Goal: Task Accomplishment & Management: Use online tool/utility

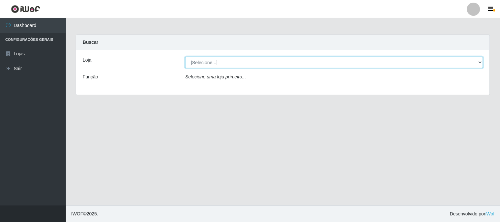
click at [212, 61] on select "[Selecione...] Rede Compras Supermercados - LOJA 1" at bounding box center [334, 63] width 298 height 12
select select "158"
click at [185, 57] on select "[Selecione...] Rede Compras Supermercados - LOJA 1" at bounding box center [334, 63] width 298 height 12
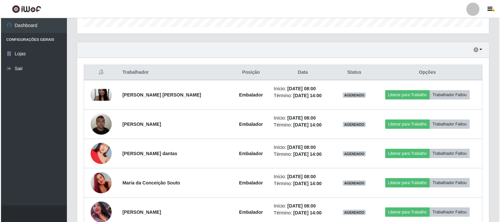
scroll to position [245, 0]
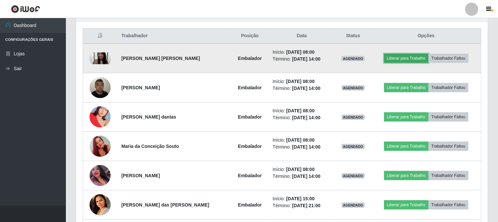
click at [398, 59] on button "Liberar para Trabalho" at bounding box center [406, 58] width 45 height 9
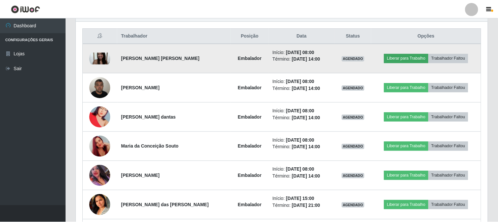
scroll to position [136, 408]
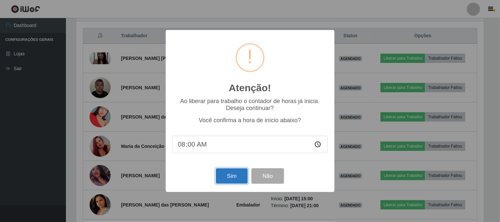
click at [236, 179] on button "Sim" at bounding box center [232, 175] width 32 height 15
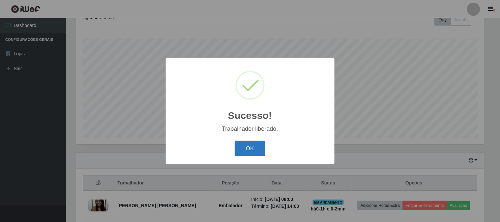
click at [252, 144] on button "OK" at bounding box center [250, 148] width 31 height 15
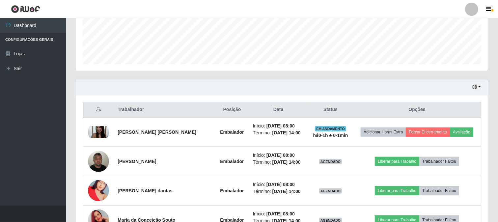
scroll to position [208, 0]
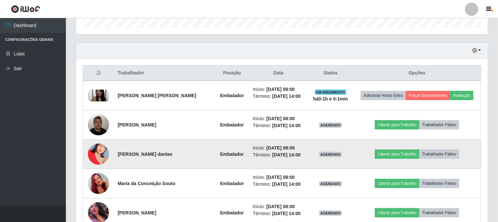
click at [105, 150] on img at bounding box center [98, 155] width 21 height 38
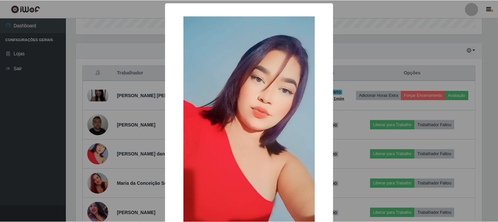
scroll to position [69, 0]
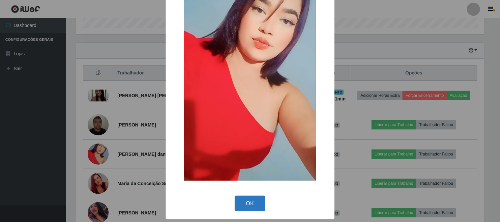
click at [240, 198] on button "OK" at bounding box center [250, 203] width 31 height 15
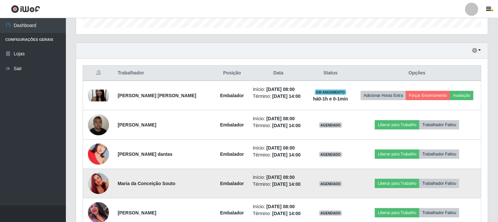
scroll to position [281, 0]
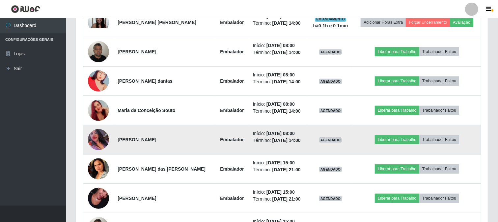
click at [99, 139] on img at bounding box center [98, 139] width 21 height 21
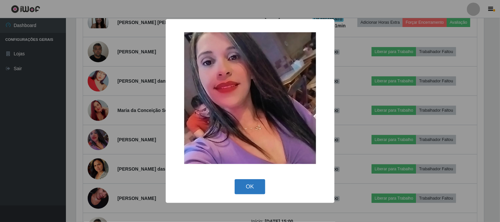
click at [251, 187] on button "OK" at bounding box center [250, 186] width 31 height 15
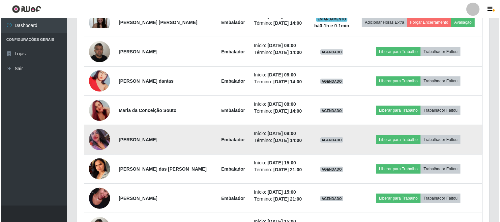
scroll to position [245, 0]
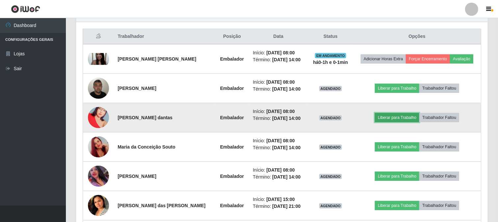
click at [400, 114] on button "Liberar para Trabalho" at bounding box center [397, 117] width 45 height 9
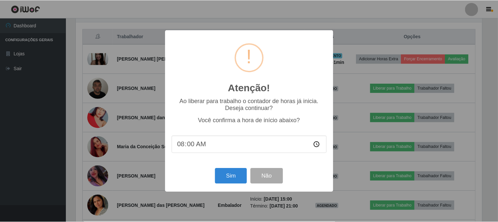
scroll to position [136, 408]
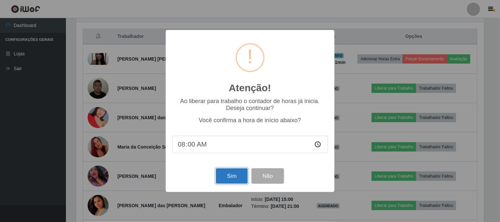
click at [239, 184] on button "Sim" at bounding box center [232, 175] width 32 height 15
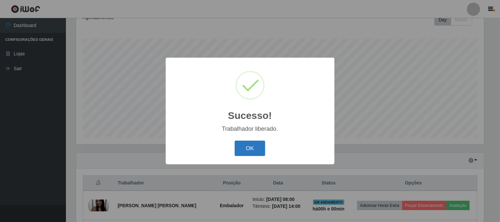
click at [242, 141] on button "OK" at bounding box center [250, 148] width 31 height 15
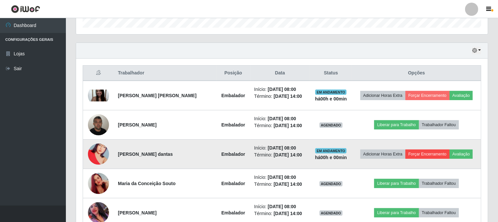
scroll to position [245, 0]
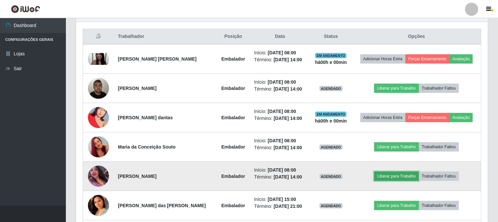
click at [402, 177] on button "Liberar para Trabalho" at bounding box center [397, 176] width 45 height 9
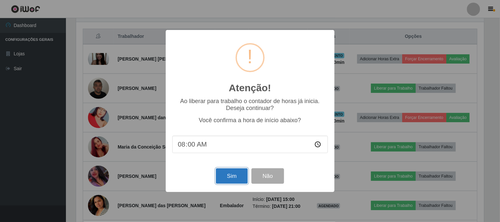
click at [235, 175] on button "Sim" at bounding box center [232, 175] width 32 height 15
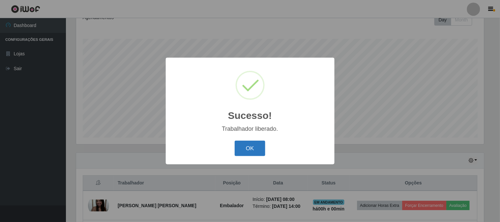
click at [249, 147] on button "OK" at bounding box center [250, 148] width 31 height 15
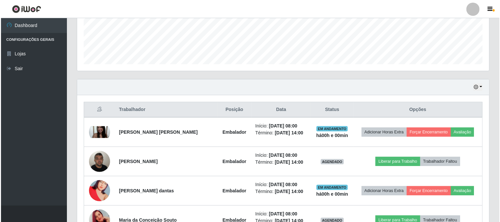
scroll to position [208, 0]
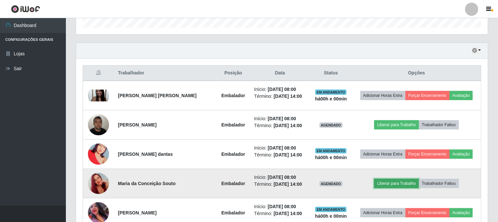
click at [390, 182] on button "Liberar para Trabalho" at bounding box center [397, 183] width 45 height 9
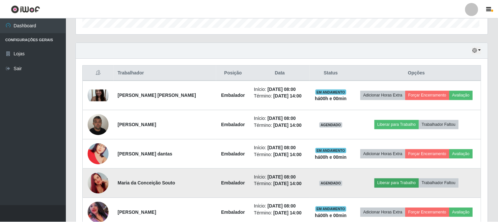
scroll to position [136, 408]
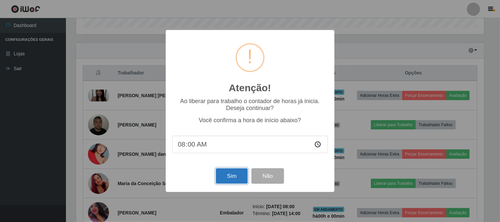
click at [235, 173] on button "Sim" at bounding box center [232, 175] width 32 height 15
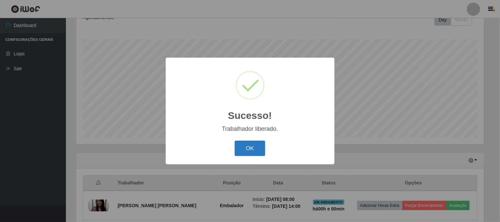
click at [252, 147] on button "OK" at bounding box center [250, 148] width 31 height 15
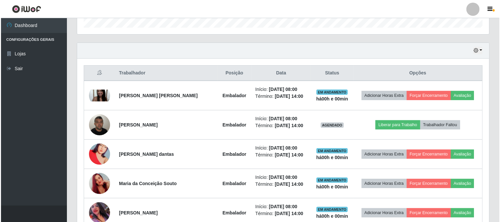
scroll to position [0, 0]
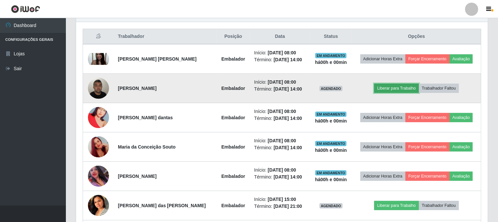
click at [400, 88] on button "Liberar para Trabalho" at bounding box center [397, 88] width 45 height 9
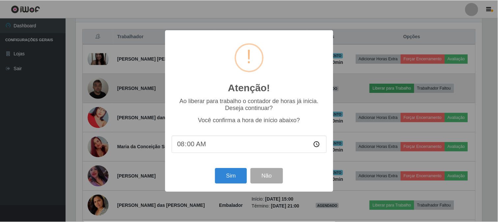
scroll to position [136, 408]
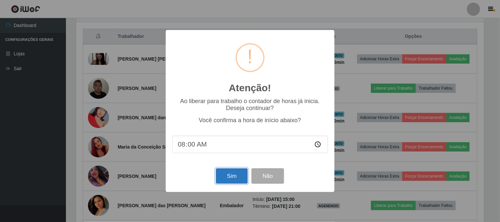
click at [236, 175] on button "Sim" at bounding box center [232, 175] width 32 height 15
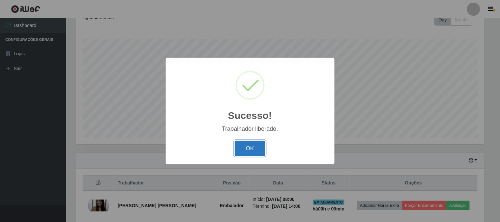
click at [249, 149] on button "OK" at bounding box center [250, 148] width 31 height 15
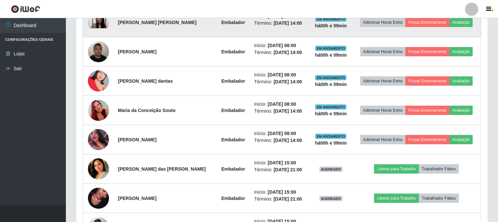
scroll to position [135, 0]
